Goal: Task Accomplishment & Management: Complete application form

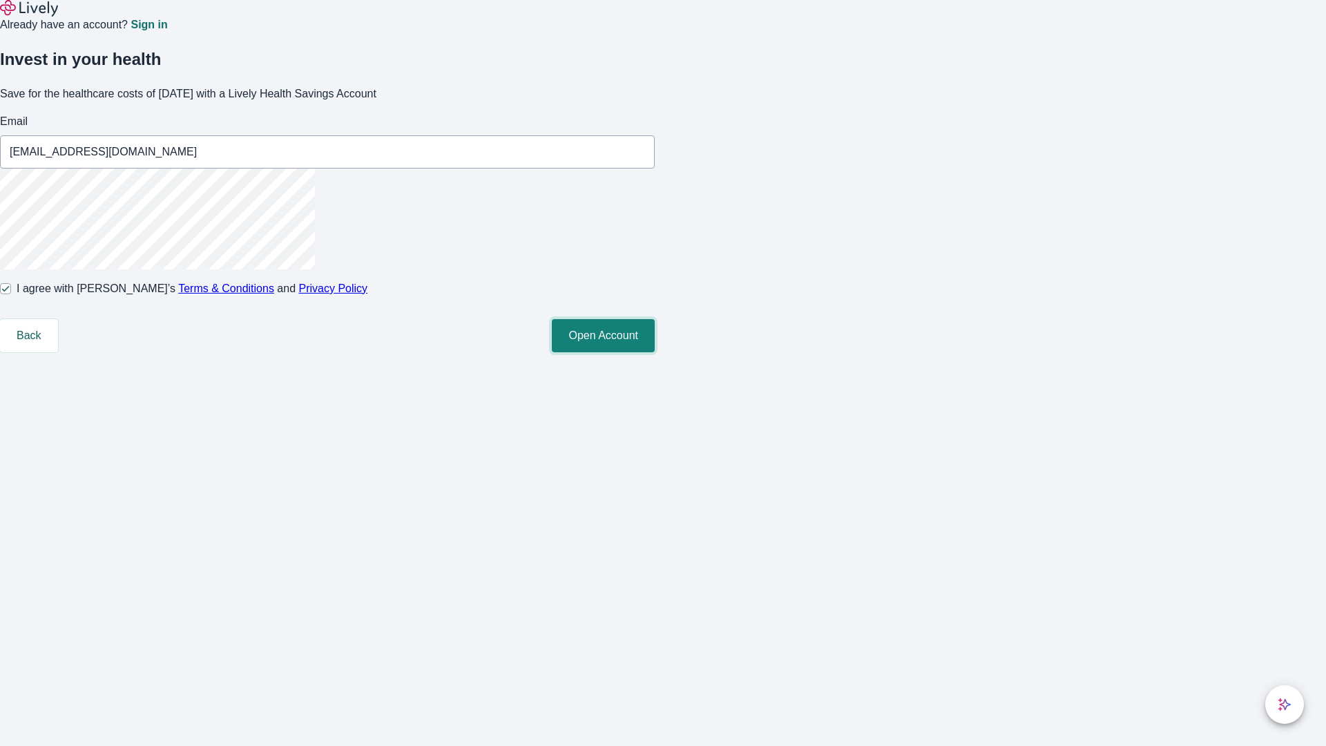
click at [655, 352] on button "Open Account" at bounding box center [603, 335] width 103 height 33
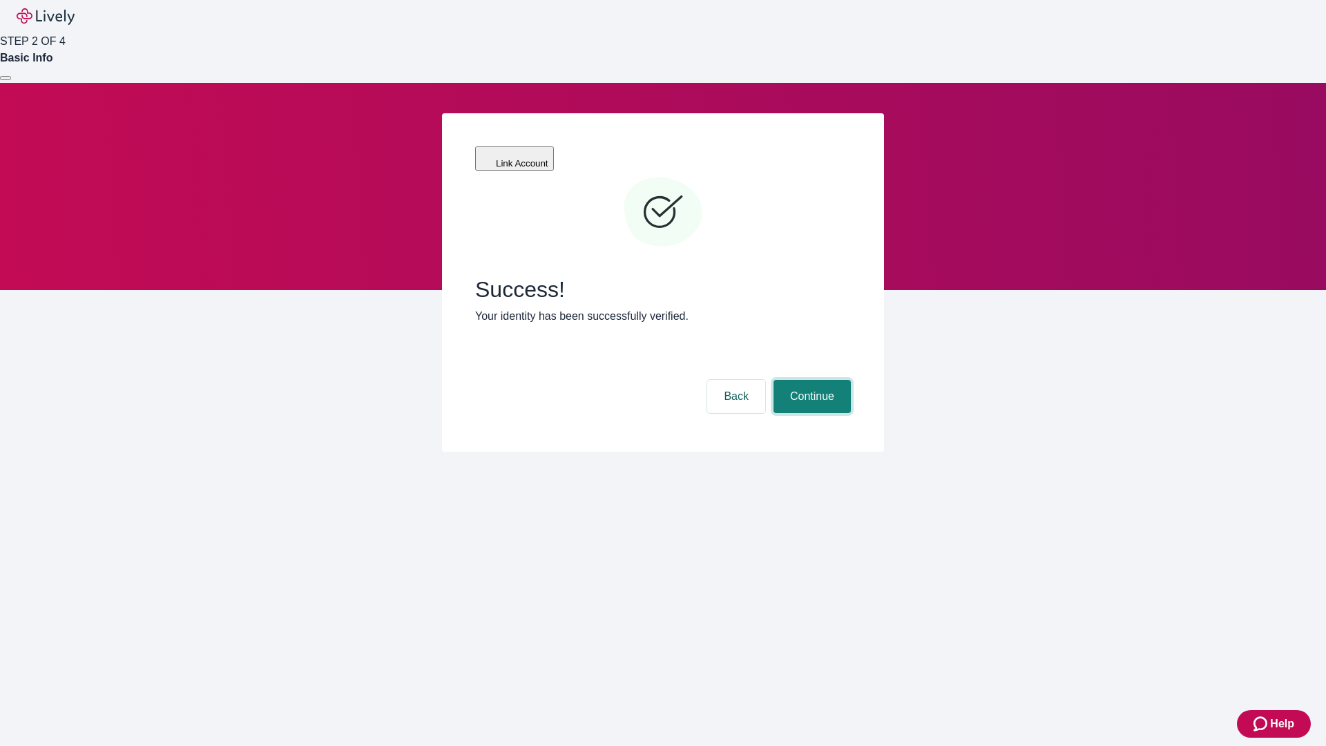
click at [810, 380] on button "Continue" at bounding box center [811, 396] width 77 height 33
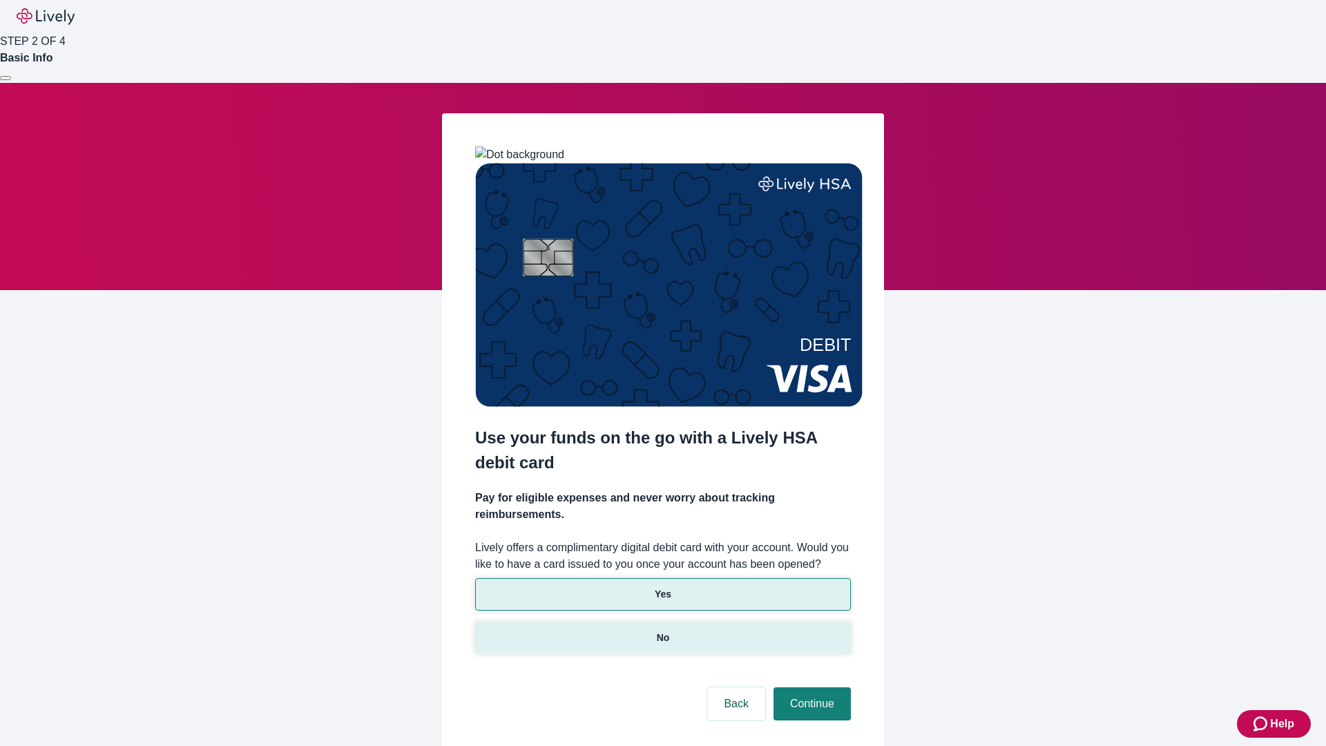
click at [662, 630] on p "No" at bounding box center [663, 637] width 13 height 15
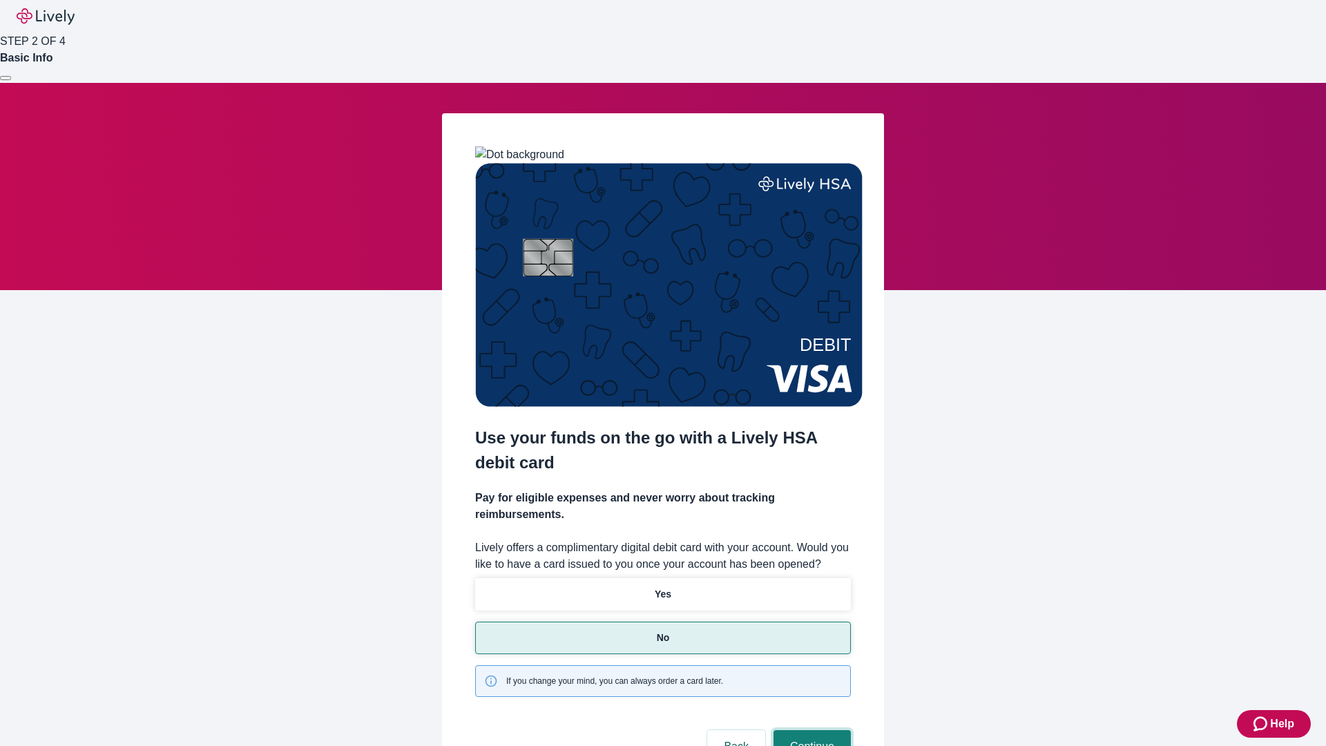
click at [810, 730] on button "Continue" at bounding box center [811, 746] width 77 height 33
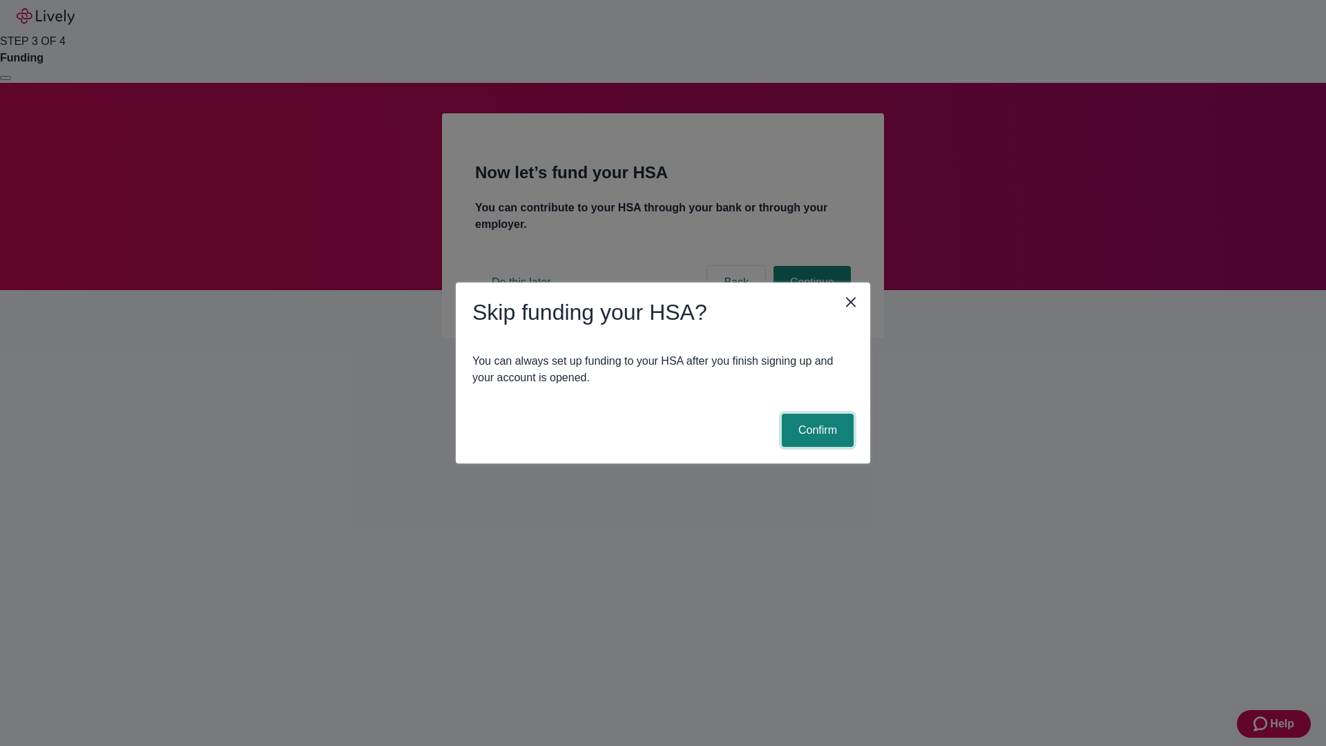
click at [815, 430] on button "Confirm" at bounding box center [818, 430] width 72 height 33
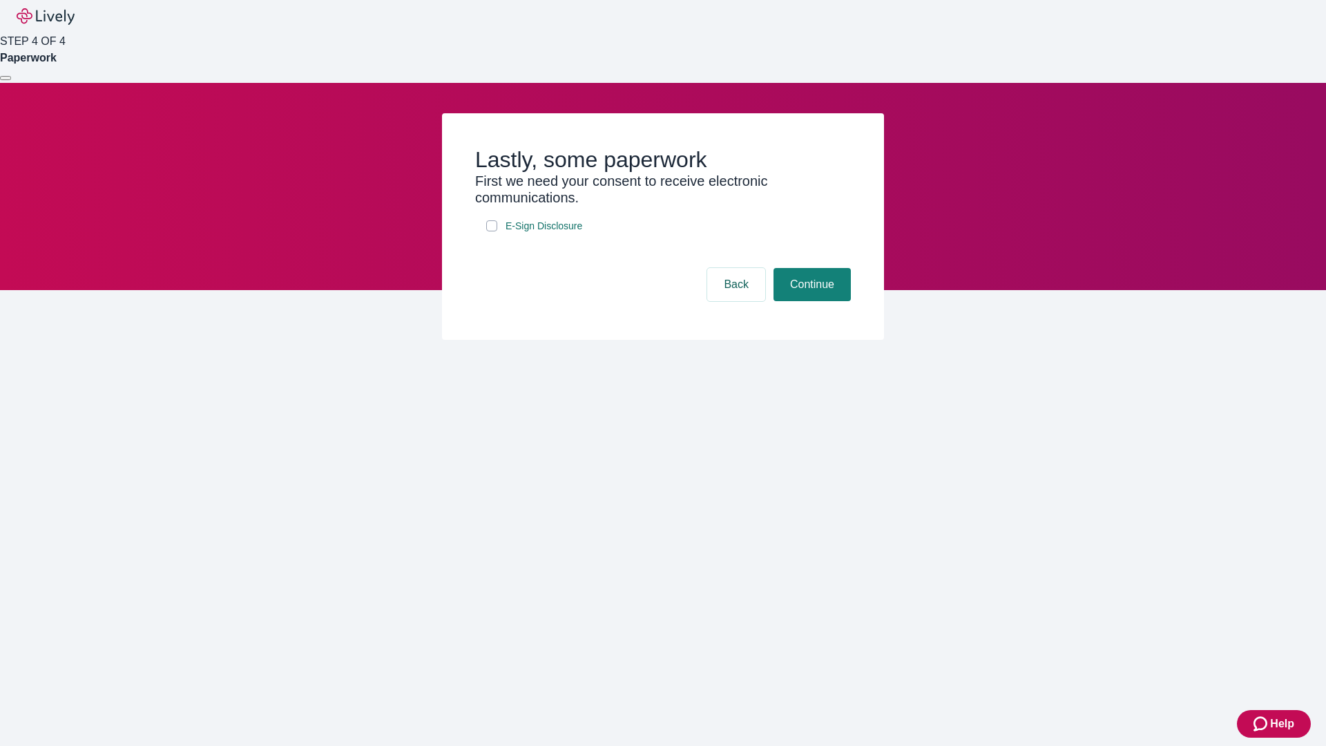
click at [492, 231] on input "E-Sign Disclosure" at bounding box center [491, 225] width 11 height 11
checkbox input "true"
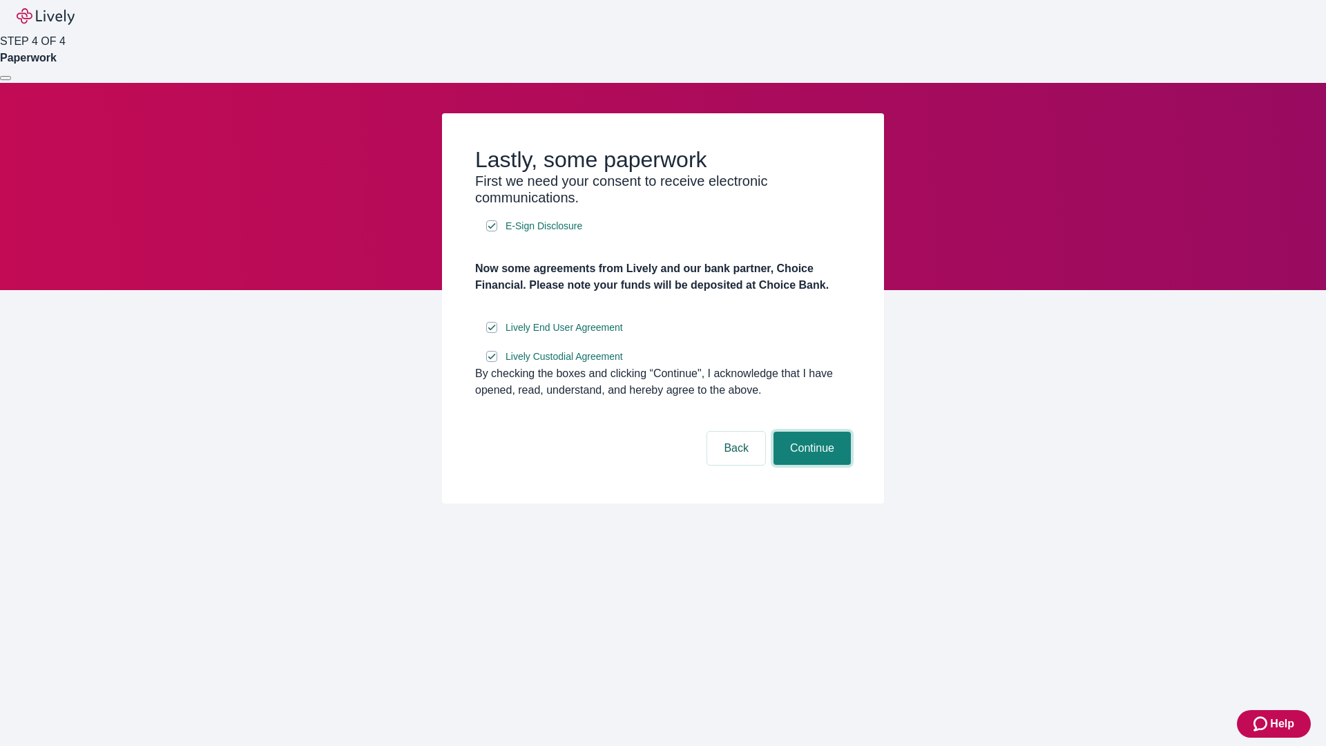
click at [810, 465] on button "Continue" at bounding box center [811, 448] width 77 height 33
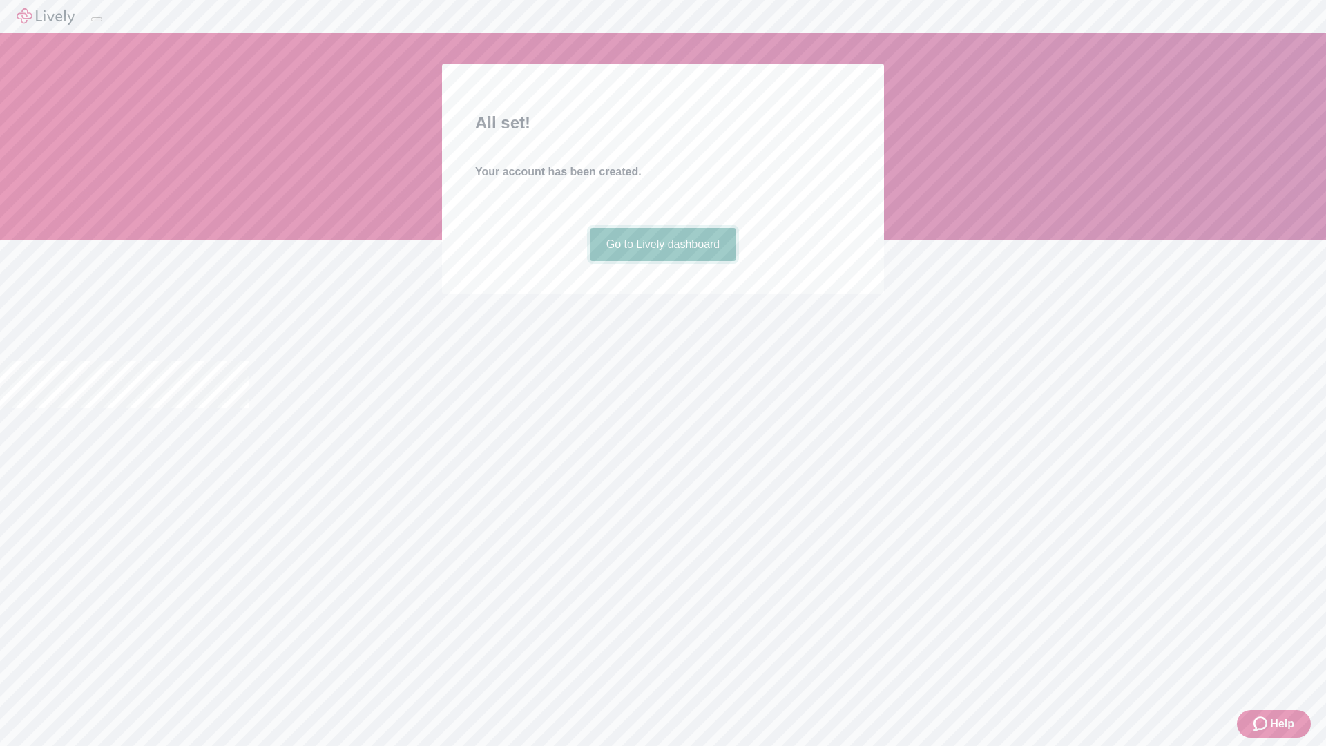
click at [662, 261] on link "Go to Lively dashboard" at bounding box center [663, 244] width 147 height 33
